Goal: Find specific page/section: Find specific page/section

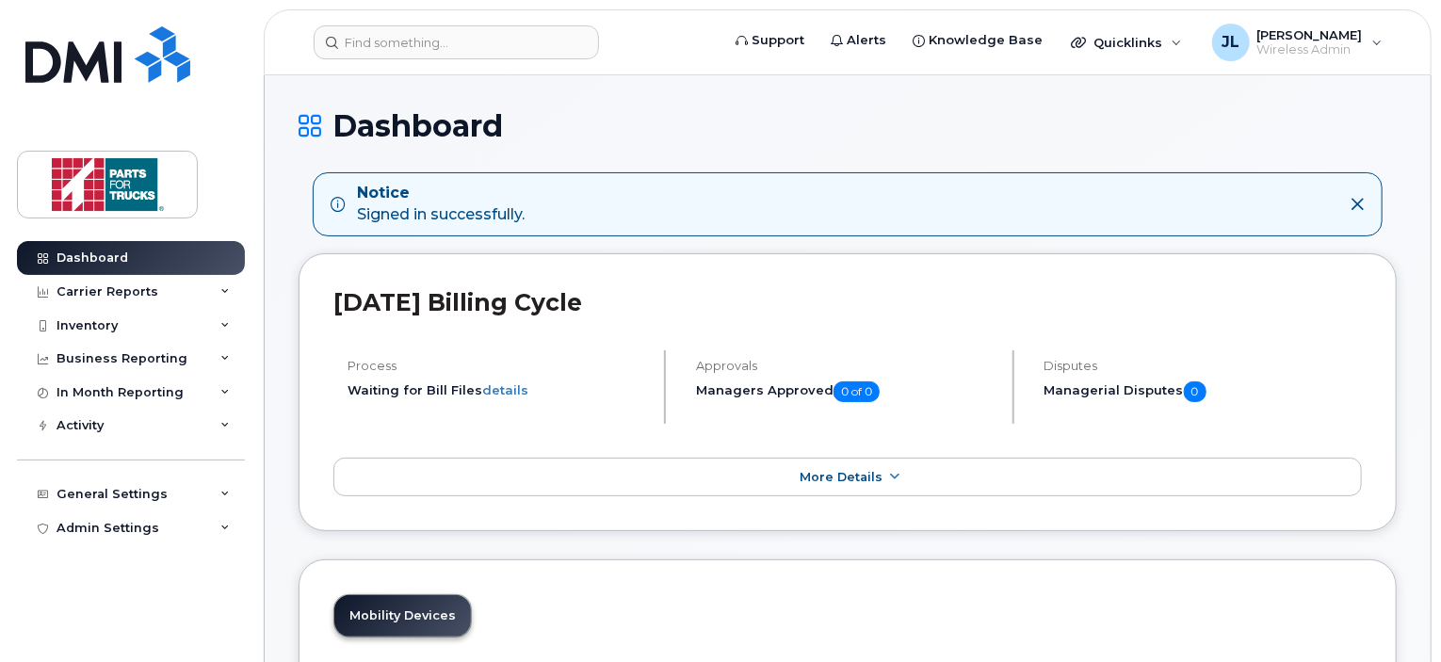
drag, startPoint x: 102, startPoint y: 313, endPoint x: 98, endPoint y: 363, distance: 50.1
click at [102, 315] on div "Inventory" at bounding box center [131, 326] width 228 height 34
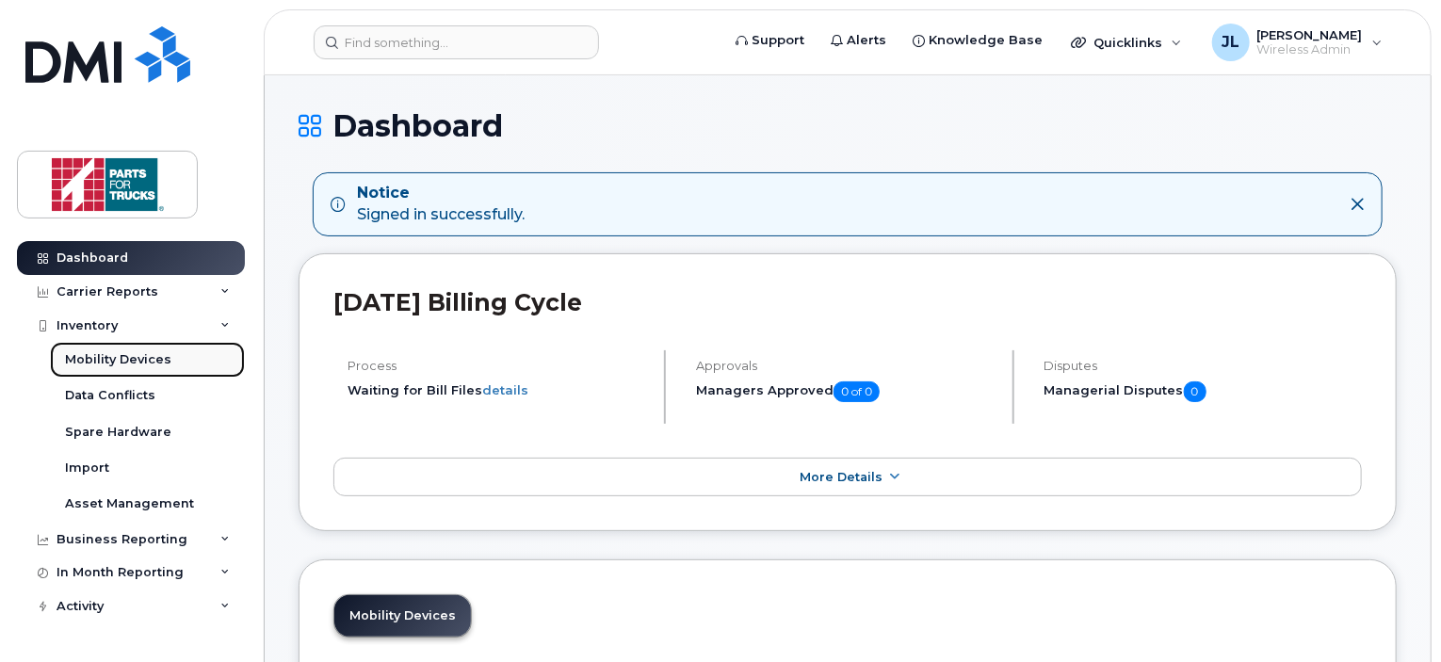
click at [98, 364] on div "Mobility Devices" at bounding box center [118, 359] width 106 height 17
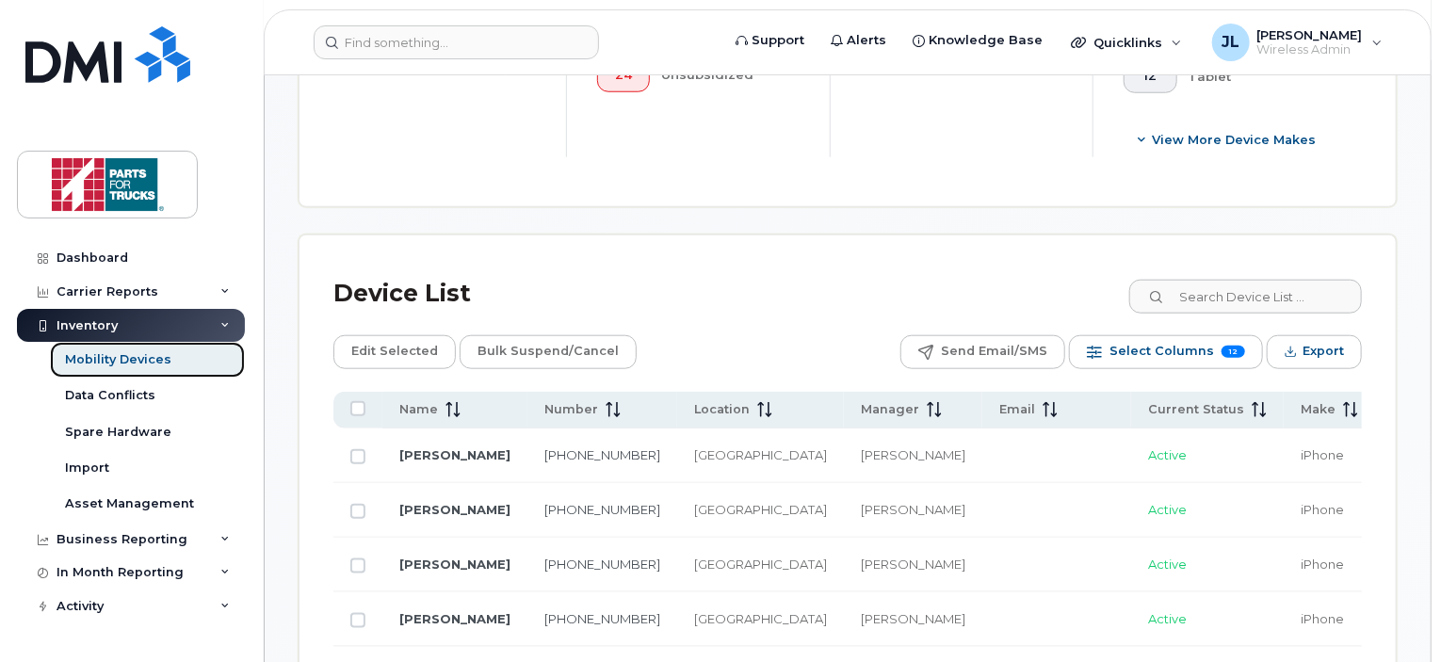
scroll to position [818, 0]
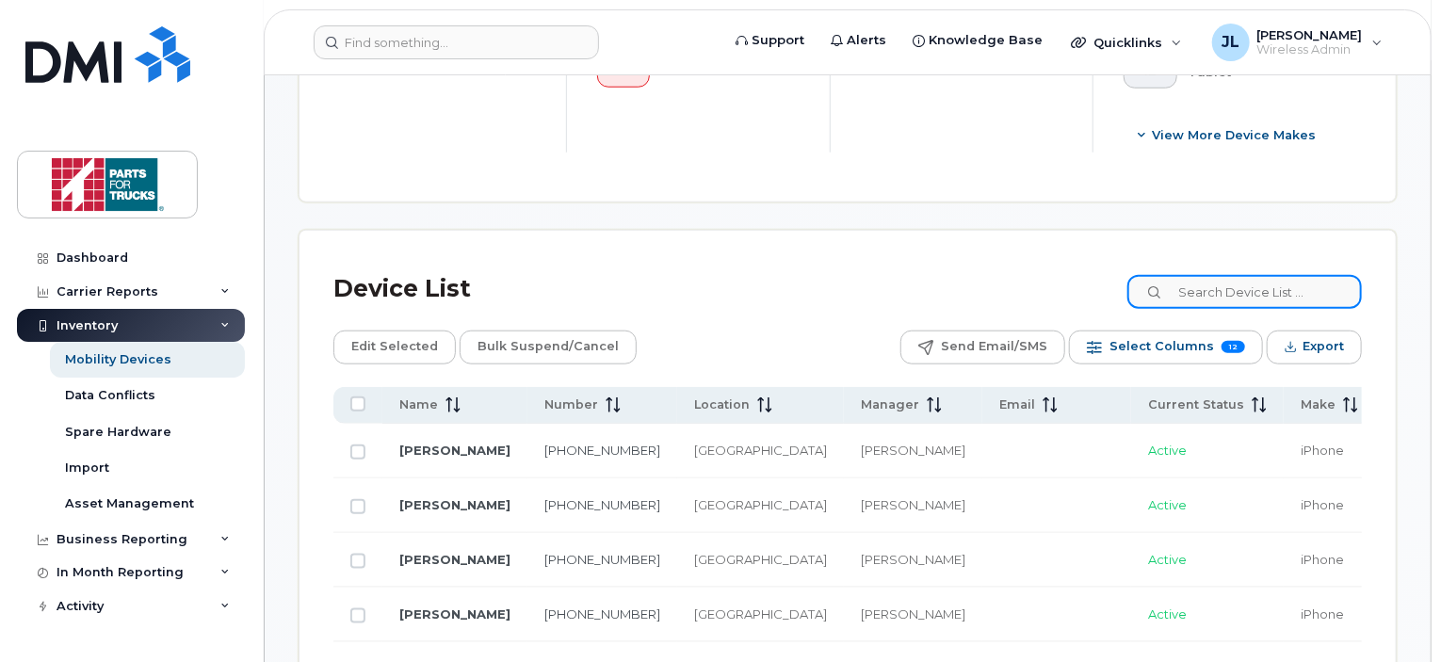
click at [1207, 296] on input at bounding box center [1244, 292] width 235 height 34
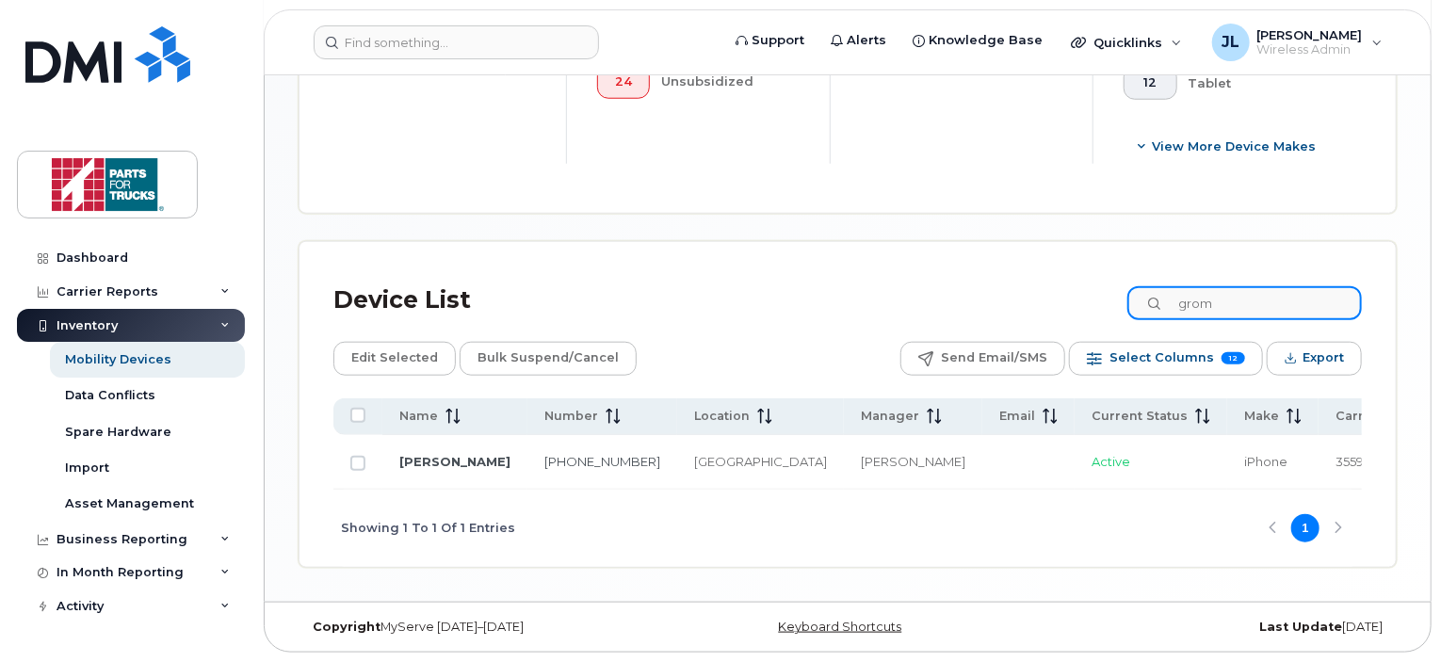
click at [1102, 251] on div "Device List grom Edit Selected Bulk Suspend/Cancel Send Email/SMS Select Column…" at bounding box center [848, 405] width 1096 height 326
click at [1229, 300] on input "grom" at bounding box center [1244, 303] width 235 height 34
type input "reader"
